Goal: Task Accomplishment & Management: Complete application form

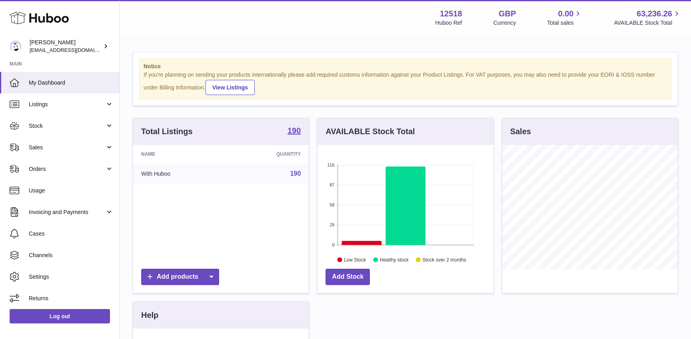
scroll to position [125, 175]
click at [43, 125] on span "Stock" at bounding box center [67, 126] width 76 height 8
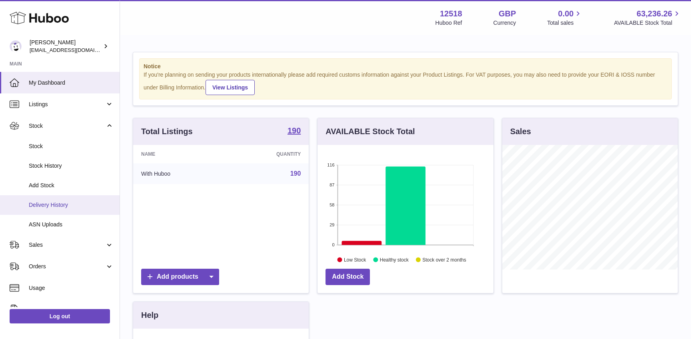
click at [43, 203] on span "Delivery History" at bounding box center [71, 205] width 85 height 8
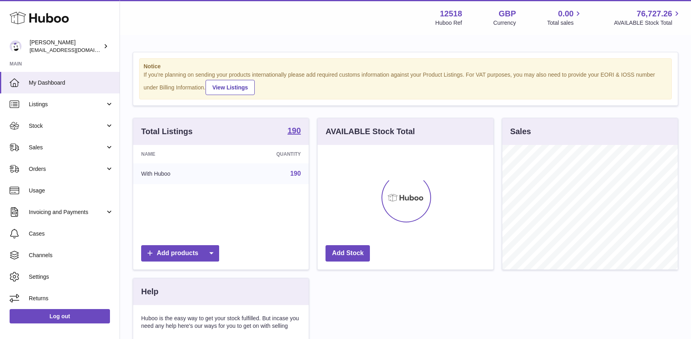
scroll to position [125, 175]
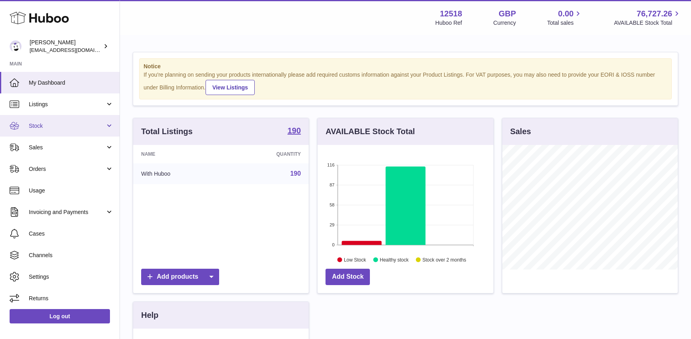
click at [45, 134] on link "Stock" at bounding box center [60, 126] width 120 height 22
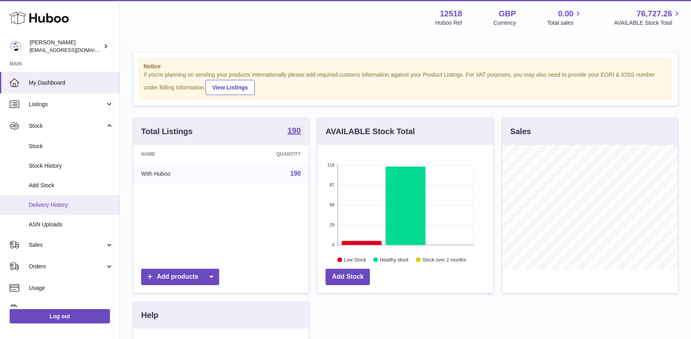
click at [41, 205] on span "Delivery History" at bounding box center [71, 205] width 85 height 8
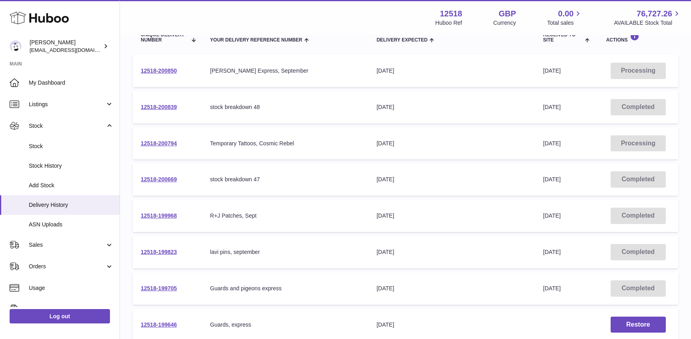
scroll to position [105, 0]
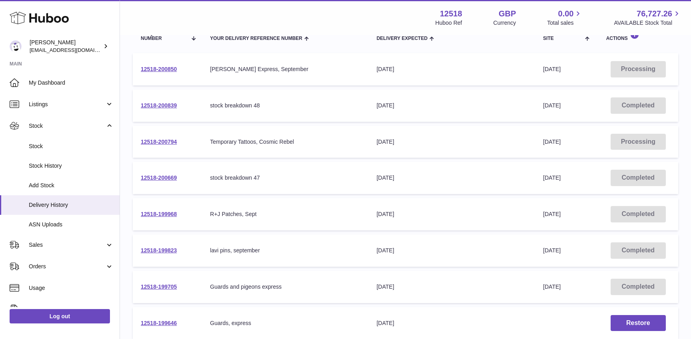
click at [215, 138] on div "Temporary Tattoos, Cosmic Rebel" at bounding box center [285, 142] width 150 height 8
click at [171, 141] on link "12518-200794" at bounding box center [159, 142] width 36 height 6
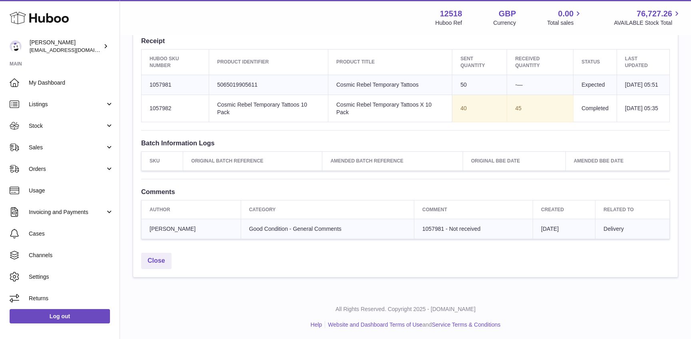
scroll to position [310, 0]
click at [41, 81] on span "My Dashboard" at bounding box center [71, 83] width 85 height 8
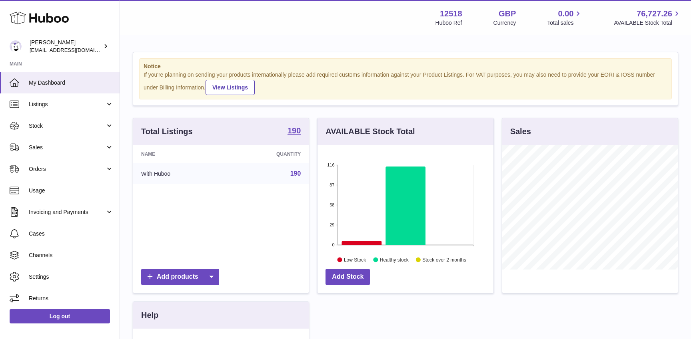
scroll to position [125, 175]
click at [47, 129] on span "Stock" at bounding box center [67, 126] width 76 height 8
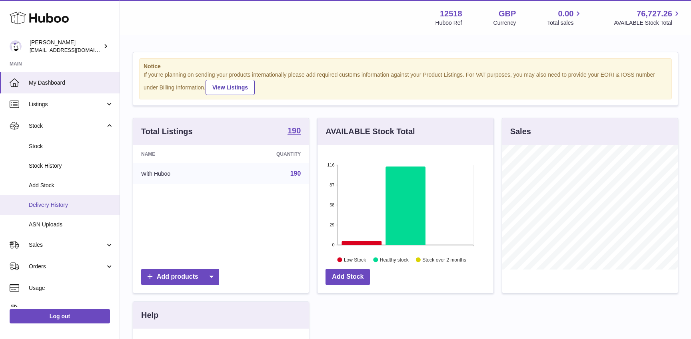
click at [42, 206] on span "Delivery History" at bounding box center [71, 205] width 85 height 8
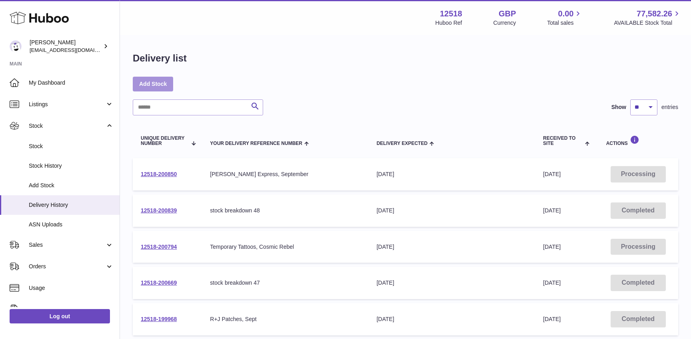
click at [159, 86] on link "Add Stock" at bounding box center [153, 84] width 40 height 14
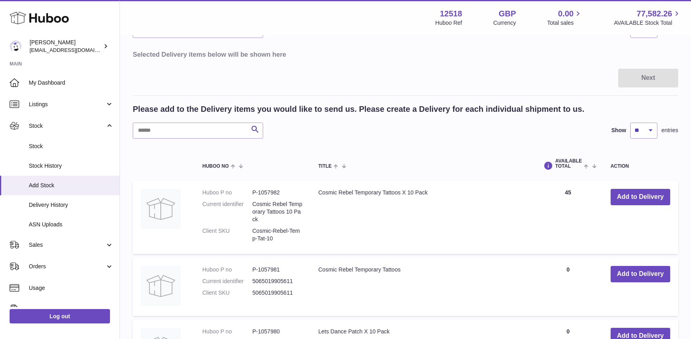
scroll to position [81, 0]
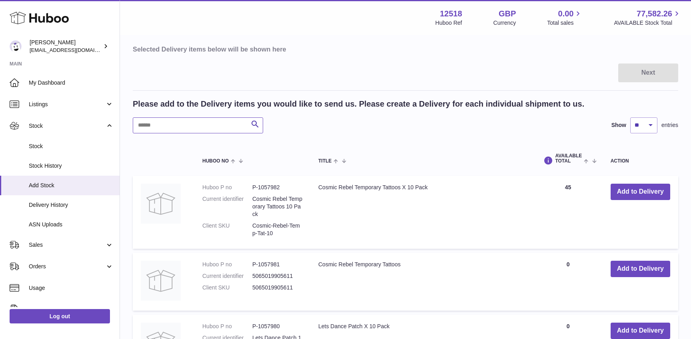
click at [153, 127] on input "text" at bounding box center [198, 126] width 130 height 16
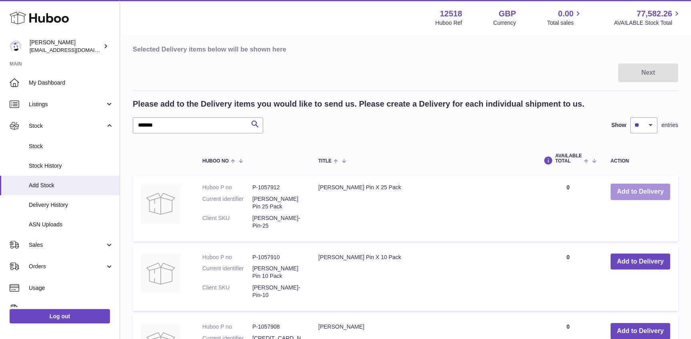
click at [627, 191] on button "Add to Delivery" at bounding box center [640, 192] width 60 height 16
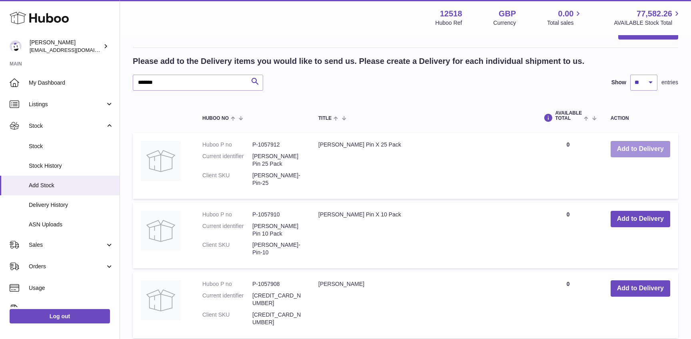
scroll to position [208, 0]
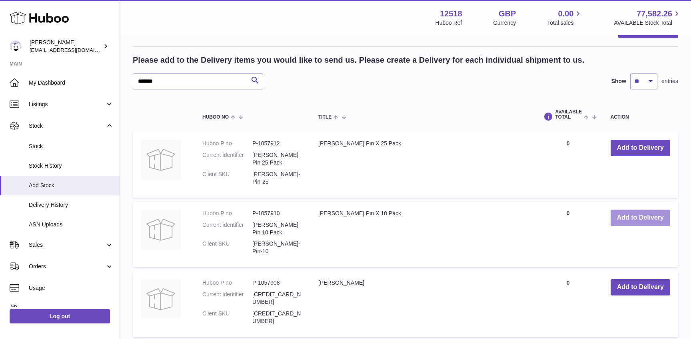
click at [633, 210] on button "Add to Delivery" at bounding box center [640, 218] width 60 height 16
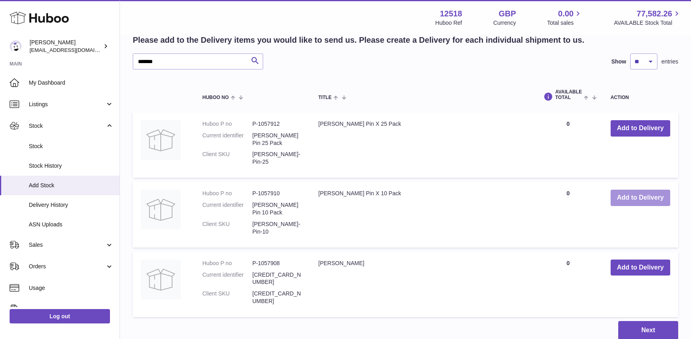
scroll to position [312, 0]
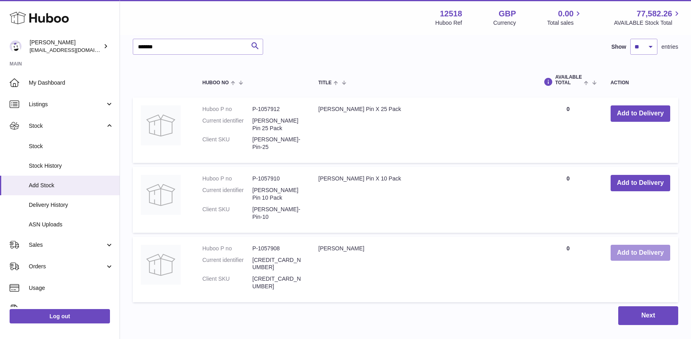
click at [639, 245] on button "Add to Delivery" at bounding box center [640, 253] width 60 height 16
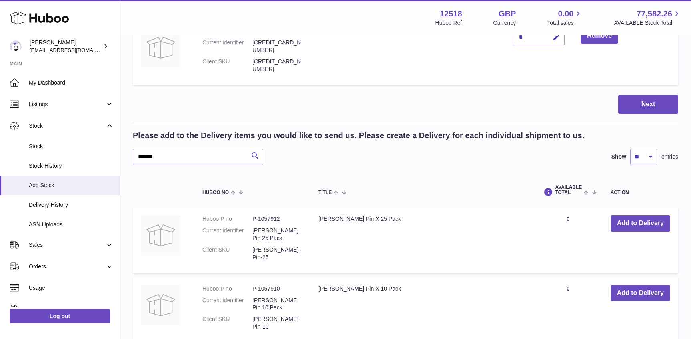
scroll to position [269, 0]
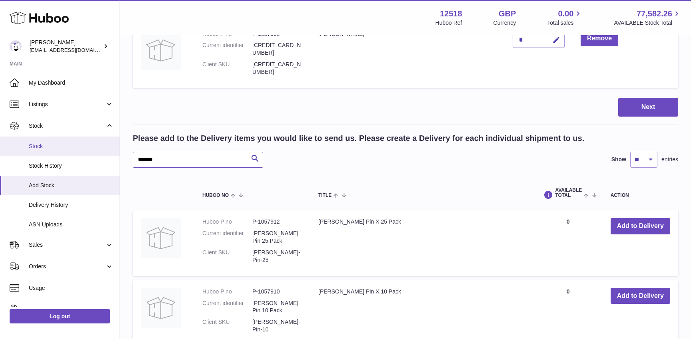
drag, startPoint x: 159, startPoint y: 140, endPoint x: 112, endPoint y: 140, distance: 47.2
click at [112, 140] on div "Huboo Caitlin Derer caitlin@fancylamp.co Main My Dashboard Listings Not with Hu…" at bounding box center [345, 116] width 691 height 770
drag, startPoint x: 167, startPoint y: 135, endPoint x: 125, endPoint y: 135, distance: 42.0
click at [125, 135] on div "Create stock delivery - upload to Huboo the delivery details and expected incom…" at bounding box center [405, 110] width 571 height 687
type input "*********"
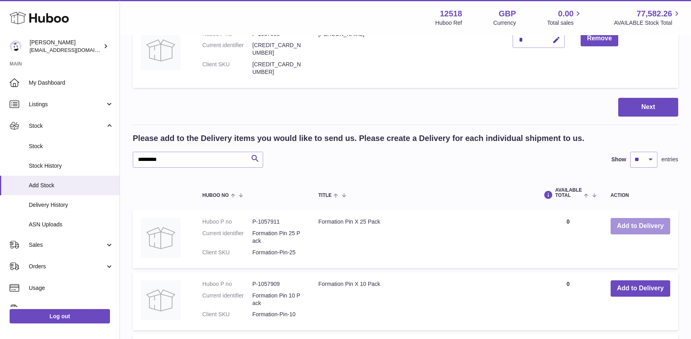
click at [619, 218] on button "Add to Delivery" at bounding box center [640, 226] width 60 height 16
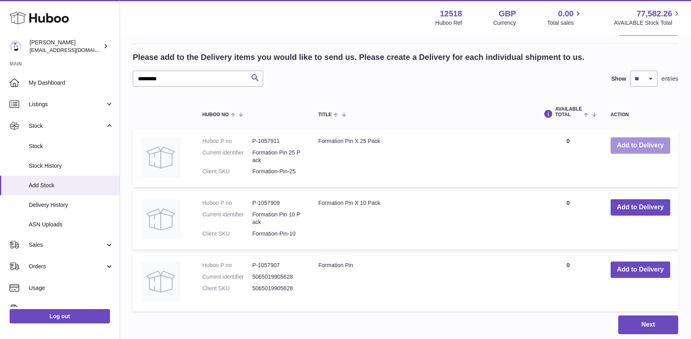
scroll to position [414, 0]
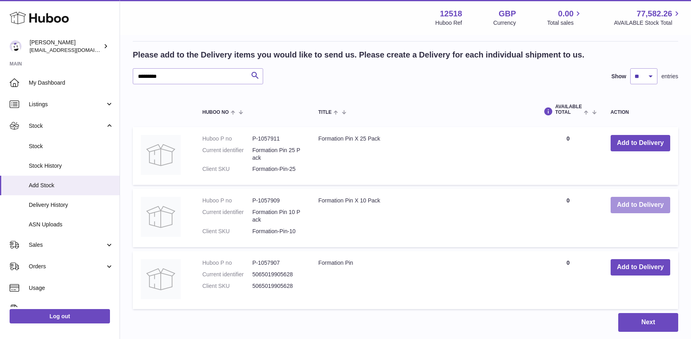
click at [636, 197] on button "Add to Delivery" at bounding box center [640, 205] width 60 height 16
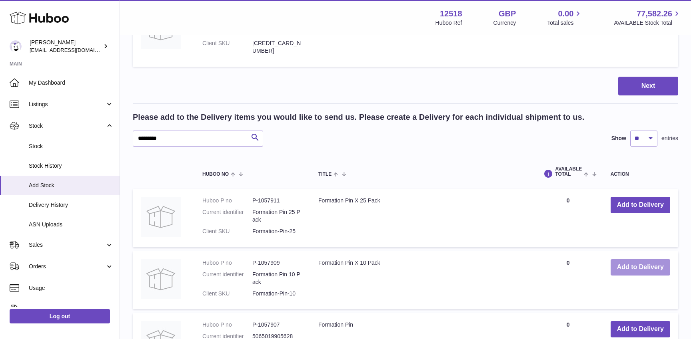
scroll to position [476, 0]
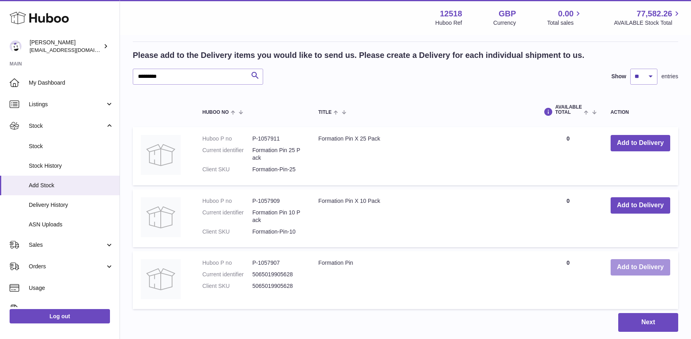
click at [635, 259] on button "Add to Delivery" at bounding box center [640, 267] width 60 height 16
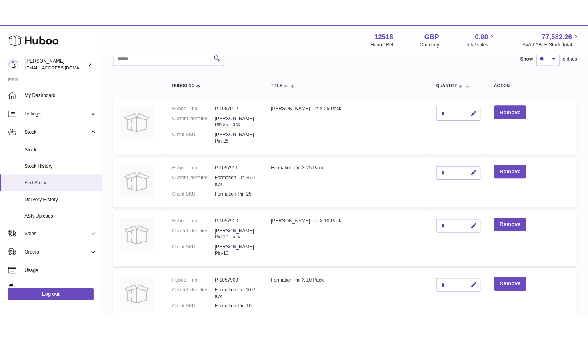
scroll to position [64, 0]
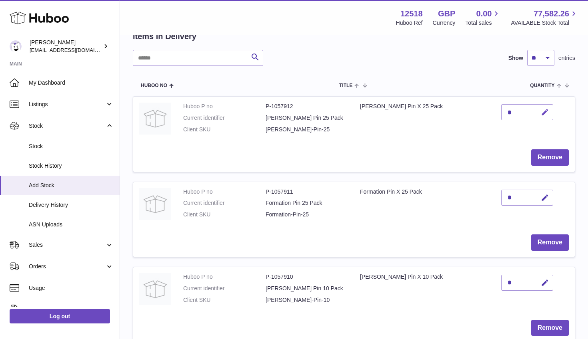
click at [543, 111] on icon "button" at bounding box center [544, 112] width 8 height 8
type input "*"
click at [546, 113] on icon "submit" at bounding box center [544, 112] width 7 height 7
click at [544, 199] on icon "button" at bounding box center [544, 198] width 8 height 8
type input "*"
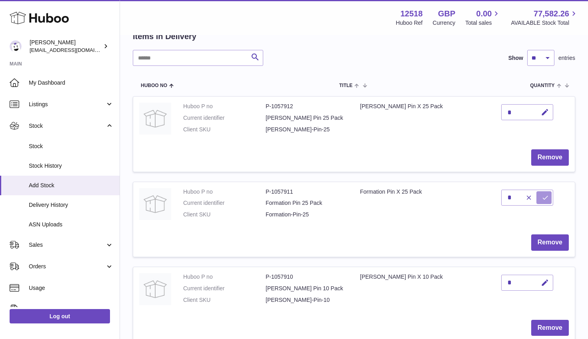
click at [540, 198] on button "submit" at bounding box center [543, 197] width 15 height 13
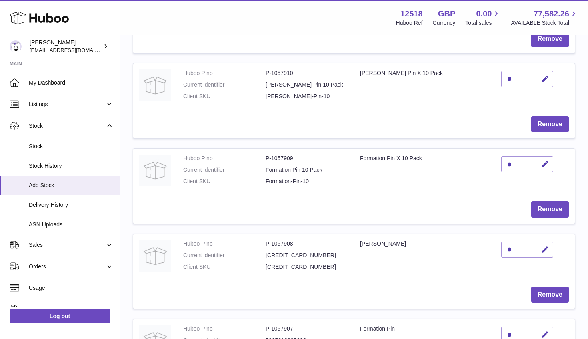
scroll to position [271, 0]
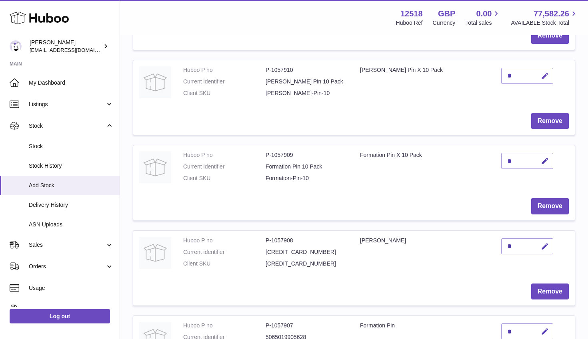
click at [544, 79] on icon "button" at bounding box center [544, 76] width 8 height 8
type input "*"
click at [546, 73] on icon "submit" at bounding box center [544, 75] width 7 height 7
click at [542, 162] on icon "button" at bounding box center [544, 161] width 8 height 8
type input "*"
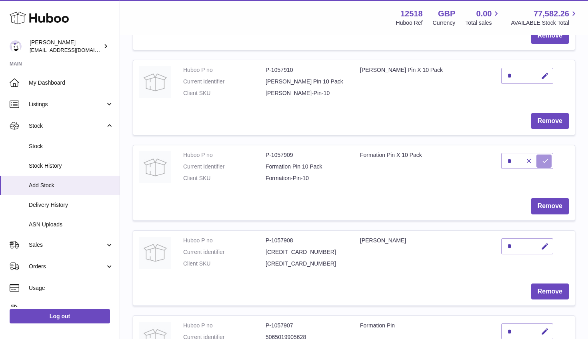
click at [542, 162] on icon "submit" at bounding box center [544, 160] width 7 height 7
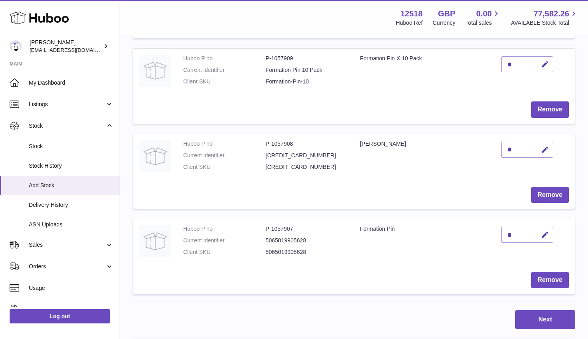
scroll to position [369, 0]
click at [545, 150] on icon "button" at bounding box center [544, 149] width 8 height 8
type input "**"
click at [549, 149] on button "submit" at bounding box center [543, 149] width 15 height 13
click at [543, 236] on icon "button" at bounding box center [544, 235] width 8 height 8
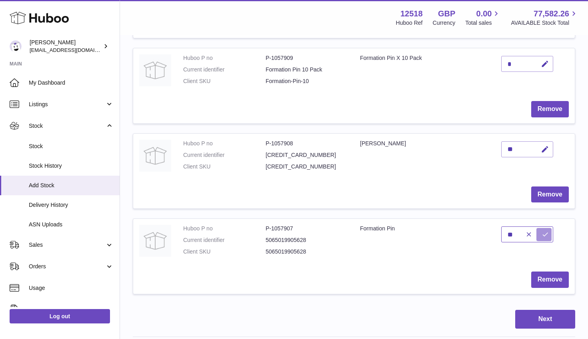
type input "**"
click at [540, 237] on button "submit" at bounding box center [543, 234] width 15 height 13
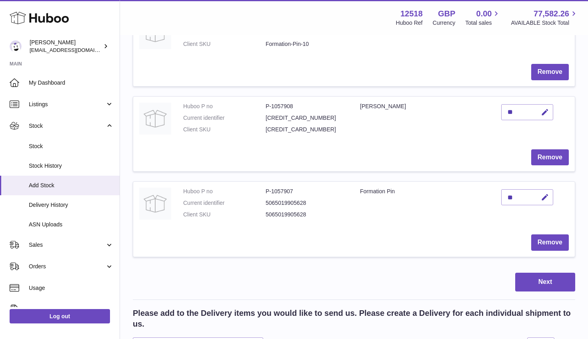
scroll to position [406, 0]
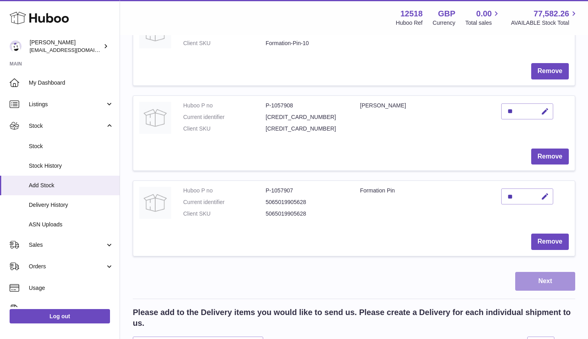
click at [536, 286] on button "Next" at bounding box center [545, 281] width 60 height 19
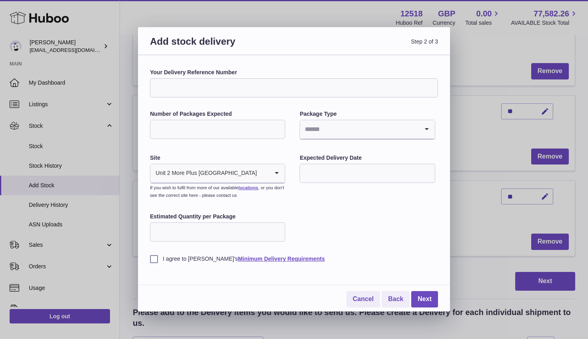
click at [165, 85] on input "Your Delivery Reference Number" at bounding box center [294, 87] width 288 height 19
type input "**********"
click at [164, 125] on input "Number of Packages Expected" at bounding box center [217, 129] width 135 height 19
type input "*"
click at [339, 130] on input "Search for option" at bounding box center [359, 129] width 118 height 18
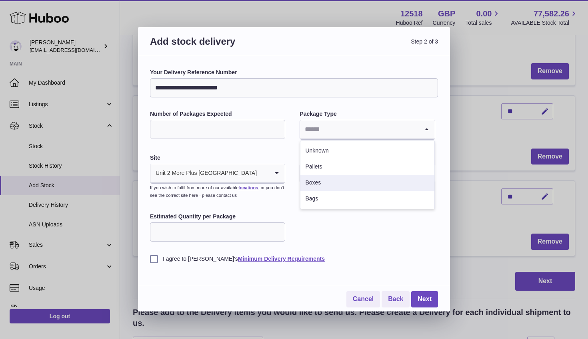
click at [318, 182] on li "Boxes" at bounding box center [366, 183] width 133 height 16
click at [321, 173] on input "text" at bounding box center [366, 173] width 135 height 19
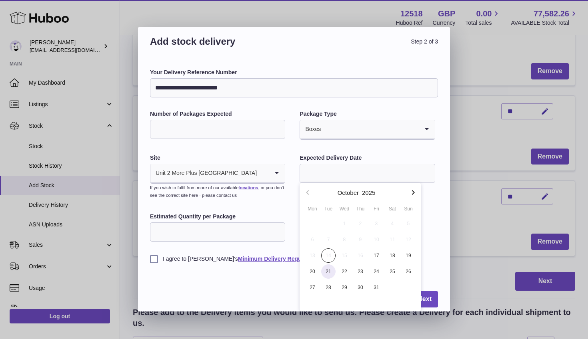
click at [328, 272] on span "21" at bounding box center [328, 272] width 14 height 14
type input "**********"
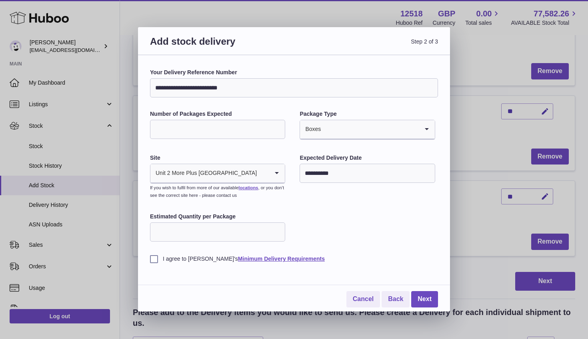
click at [186, 232] on input "Estimated Quantity per Package" at bounding box center [217, 232] width 135 height 19
type input "**"
click at [155, 259] on label "I agree to Huboo's Minimum Delivery Requirements" at bounding box center [294, 259] width 288 height 8
click at [418, 305] on link "Next" at bounding box center [424, 299] width 27 height 16
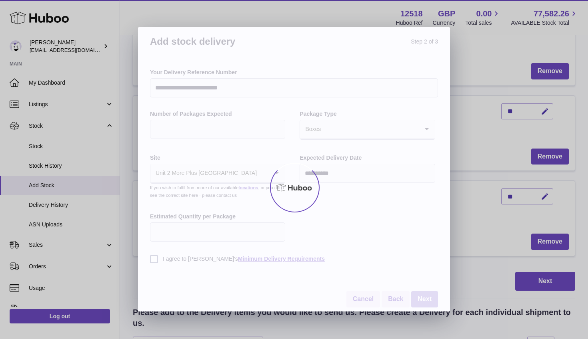
scroll to position [264, 0]
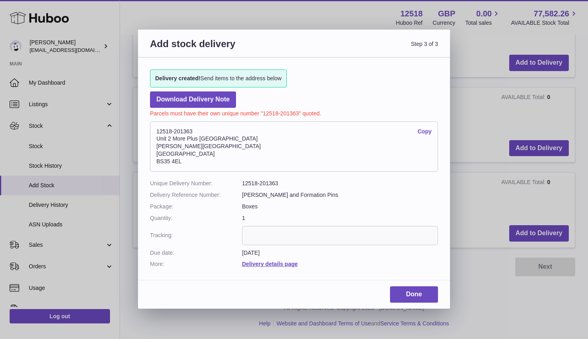
click at [427, 130] on link "Copy" at bounding box center [424, 132] width 14 height 8
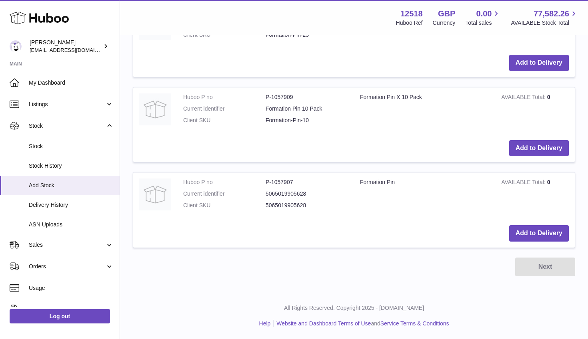
click at [171, 316] on div at bounding box center [294, 169] width 588 height 339
click at [44, 169] on span "Stock History" at bounding box center [71, 166] width 85 height 8
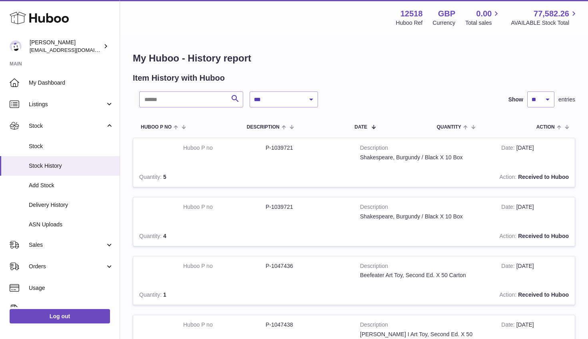
click at [48, 207] on span "Delivery History" at bounding box center [71, 205] width 85 height 8
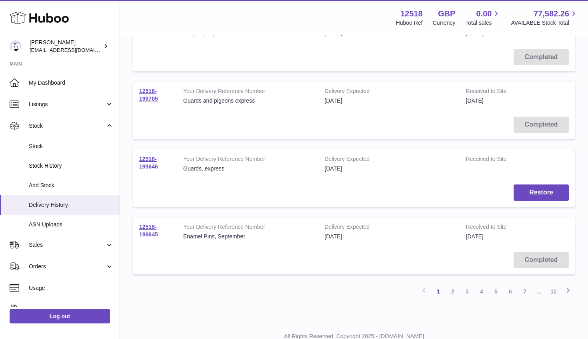
scroll to position [543, 0]
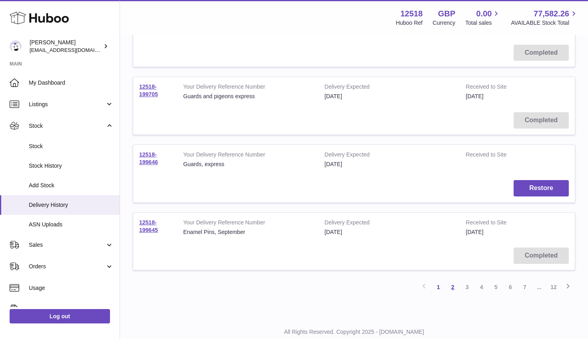
click at [453, 287] on link "2" at bounding box center [452, 287] width 14 height 14
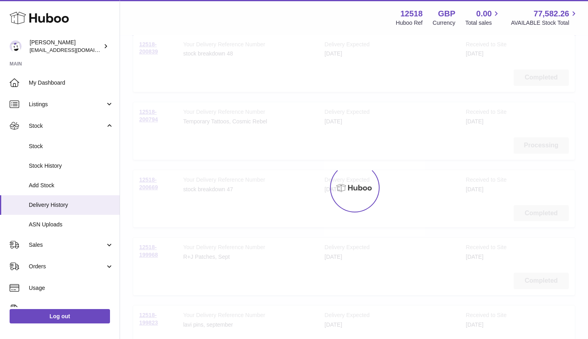
scroll to position [36, 0]
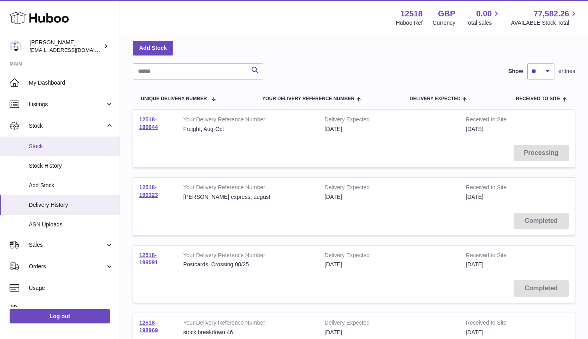
click at [78, 146] on span "Stock" at bounding box center [71, 147] width 85 height 8
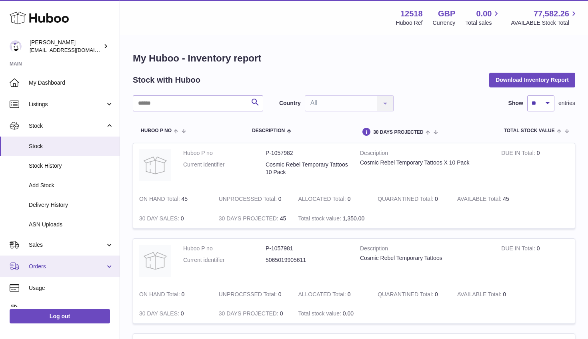
click at [42, 269] on span "Orders" at bounding box center [67, 267] width 76 height 8
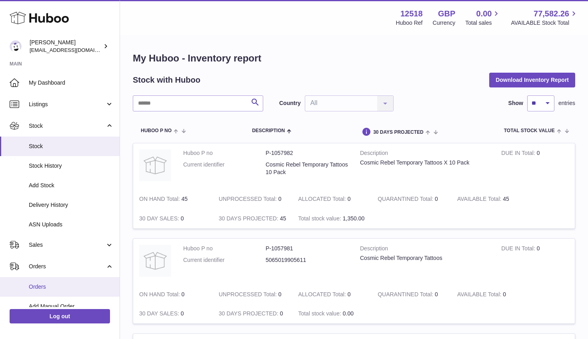
click at [41, 280] on link "Orders" at bounding box center [60, 287] width 120 height 20
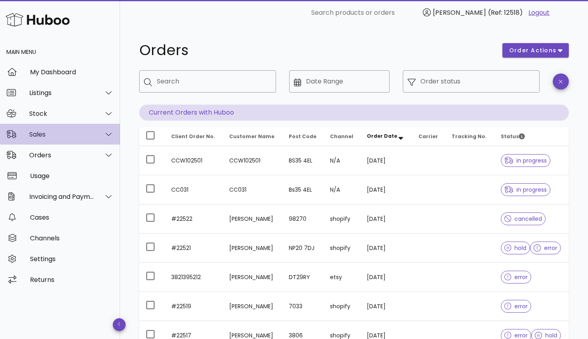
click at [43, 137] on div "Sales" at bounding box center [61, 135] width 65 height 8
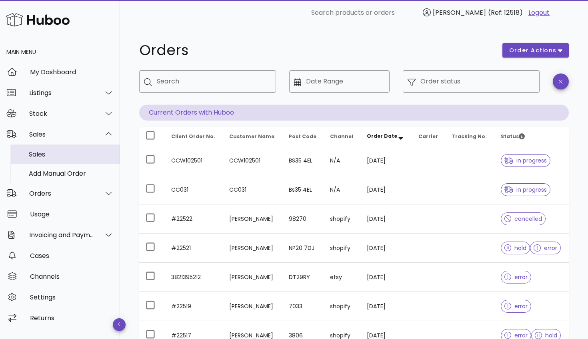
click at [44, 154] on div "Sales" at bounding box center [71, 155] width 85 height 8
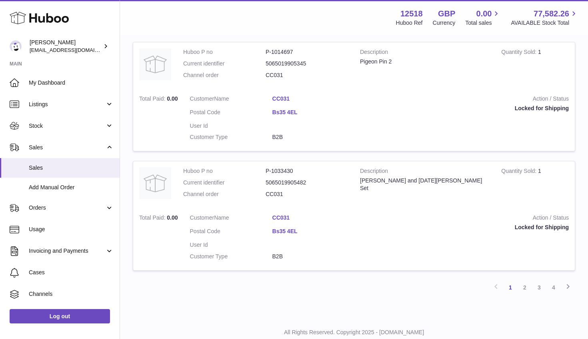
scroll to position [1142, 0]
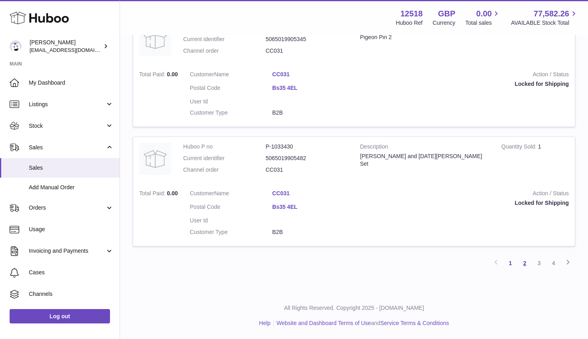
click at [526, 266] on link "2" at bounding box center [524, 263] width 14 height 14
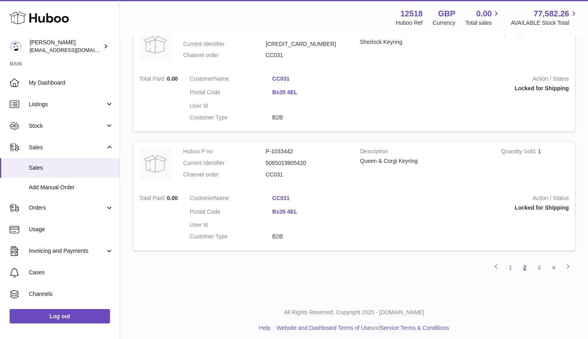
scroll to position [1124, 0]
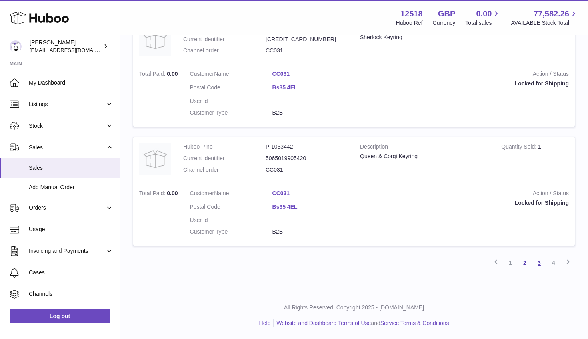
click at [538, 261] on link "3" at bounding box center [539, 263] width 14 height 14
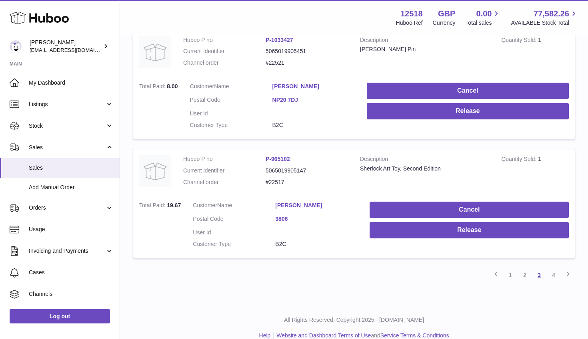
scroll to position [1127, 0]
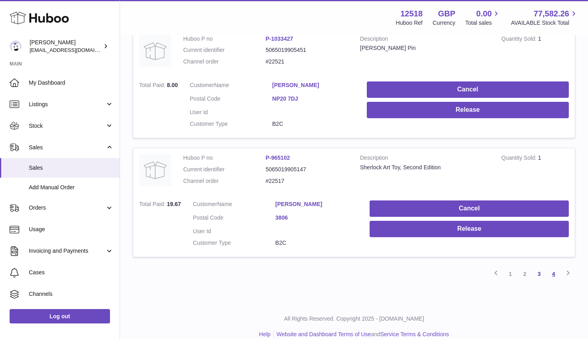
click at [554, 273] on link "4" at bounding box center [553, 274] width 14 height 14
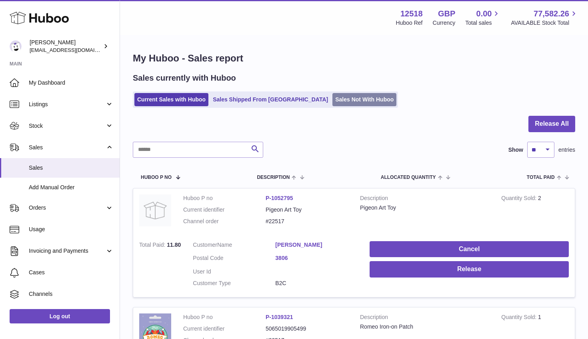
click at [332, 102] on link "Sales Not With Huboo" at bounding box center [364, 99] width 64 height 13
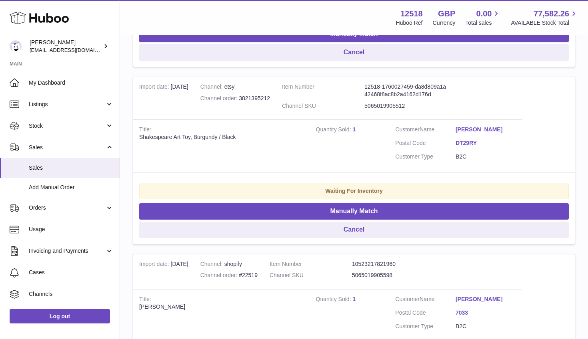
scroll to position [313, 0]
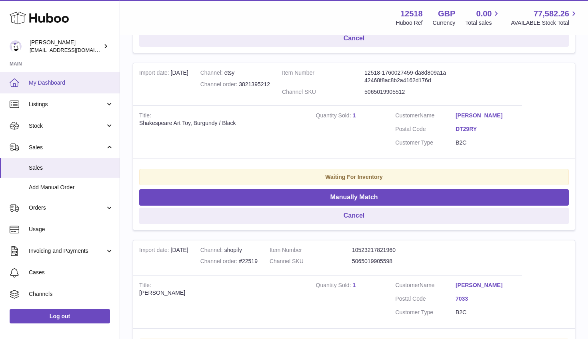
click at [61, 90] on link "My Dashboard" at bounding box center [60, 83] width 120 height 22
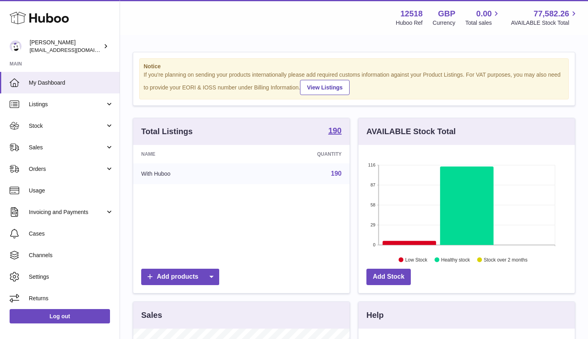
scroll to position [125, 216]
